Goal: Learn about a topic

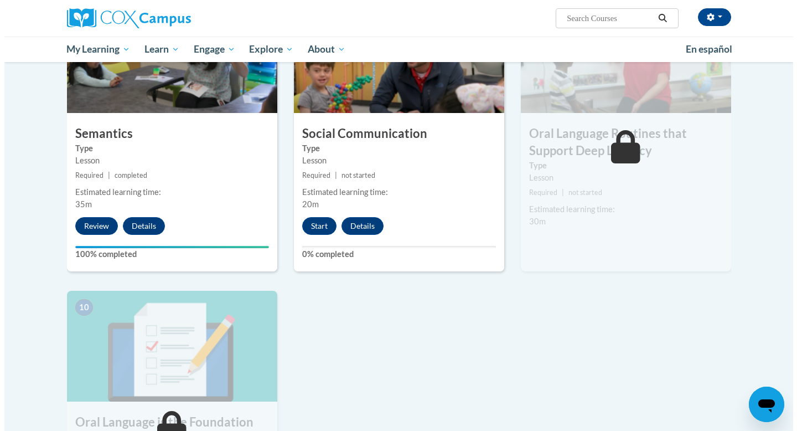
scroll to position [899, 0]
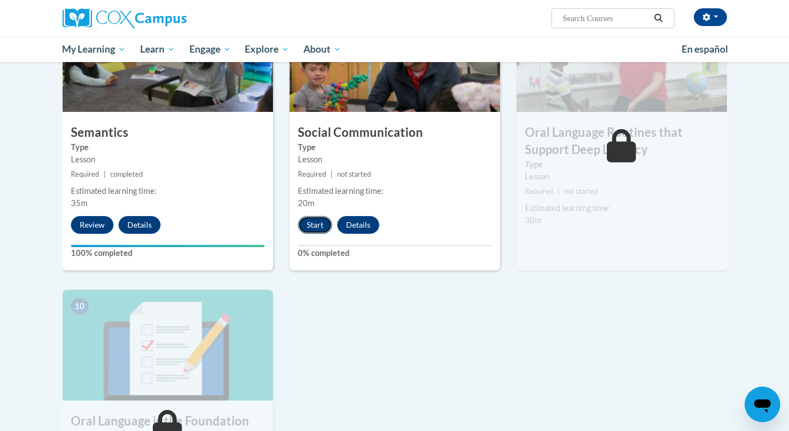
click at [315, 223] on button "Start" at bounding box center [315, 225] width 34 height 18
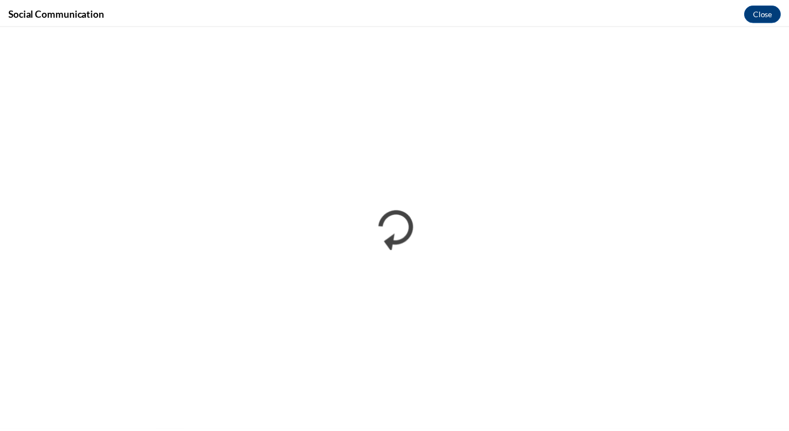
scroll to position [0, 0]
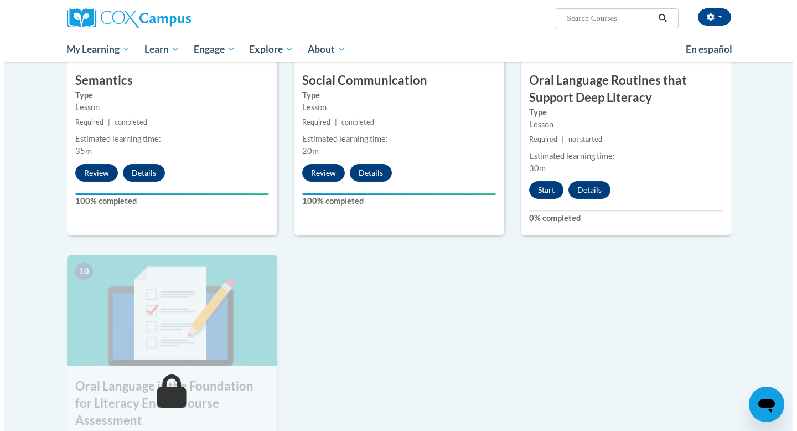
scroll to position [917, 0]
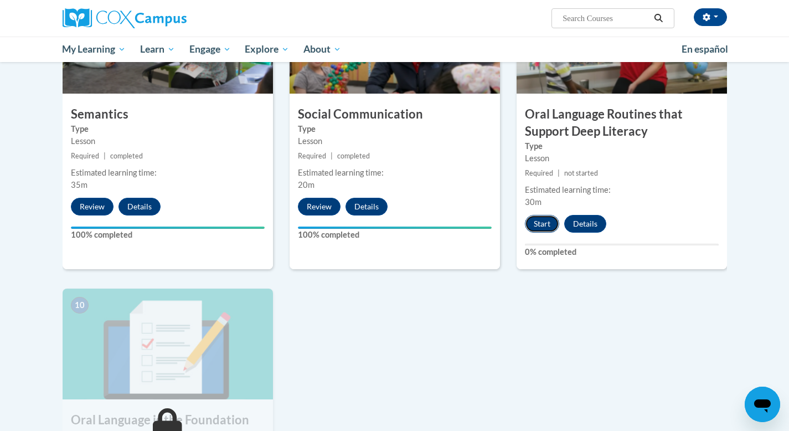
click at [535, 223] on button "Start" at bounding box center [542, 224] width 34 height 18
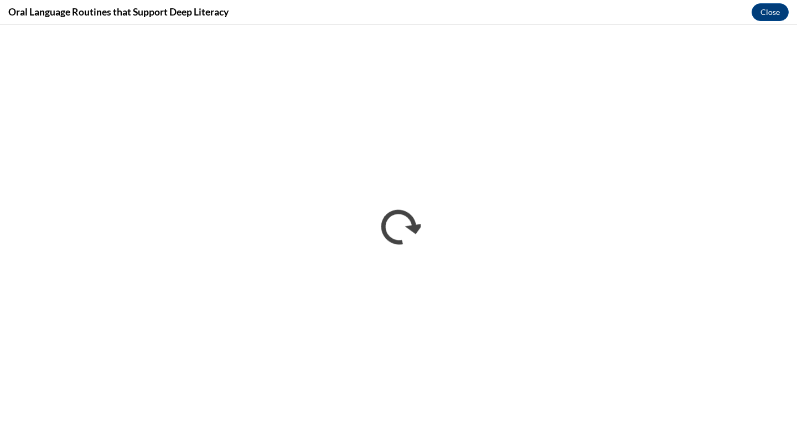
scroll to position [0, 0]
